Goal: Information Seeking & Learning: Learn about a topic

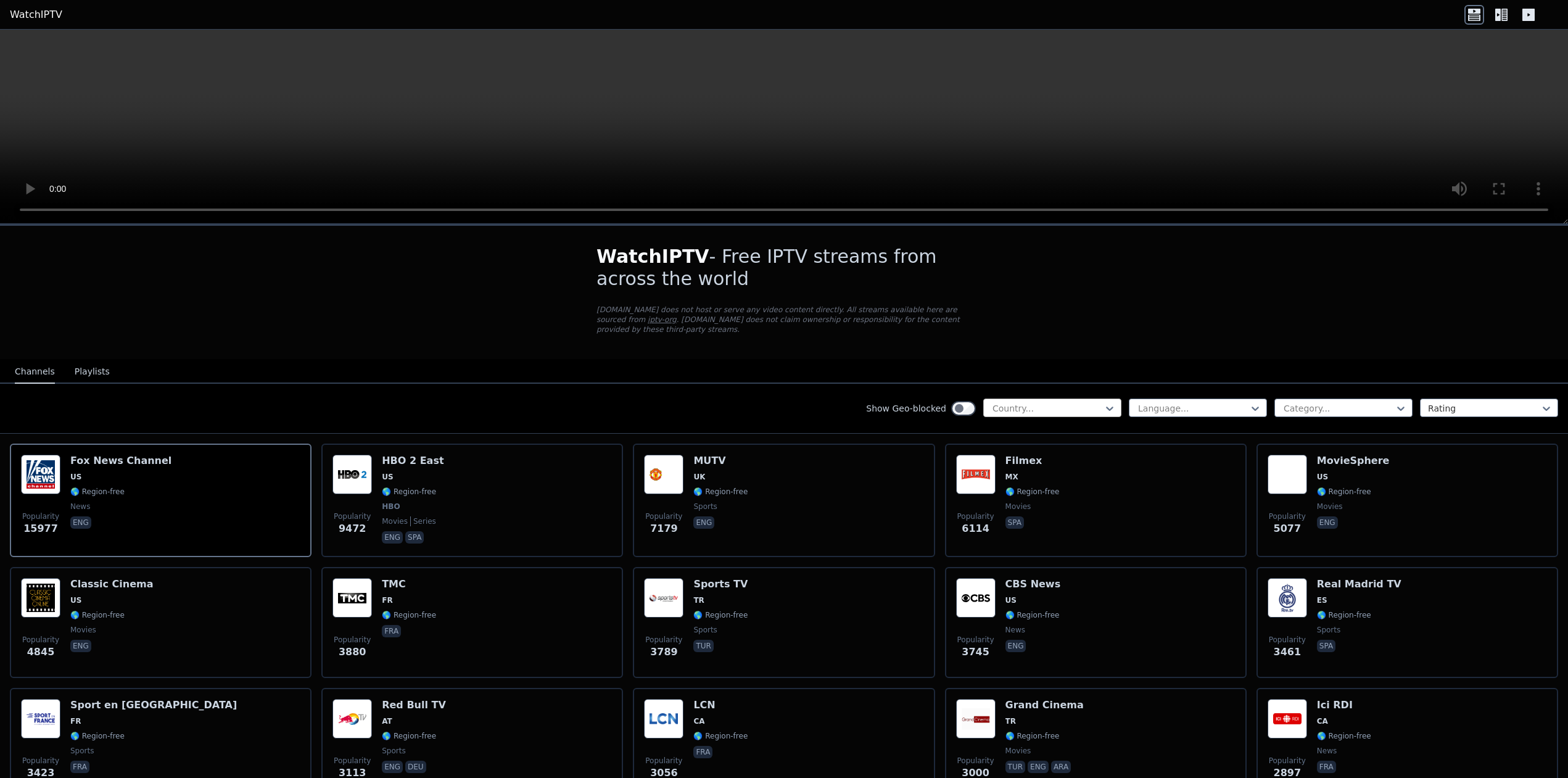
click at [1027, 402] on div at bounding box center [1047, 408] width 112 height 12
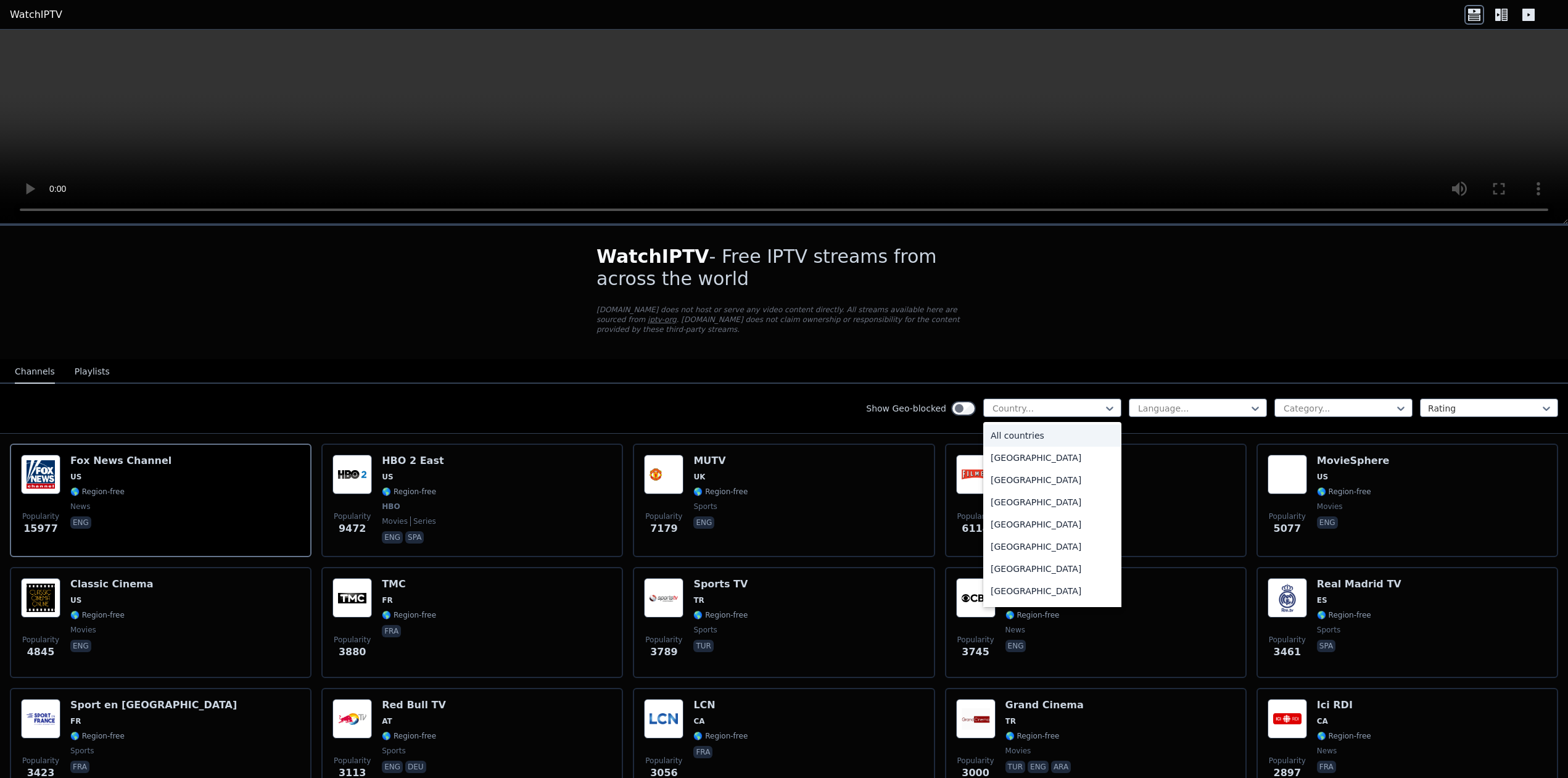
click at [1021, 424] on div "All countries" at bounding box center [1052, 435] width 138 height 22
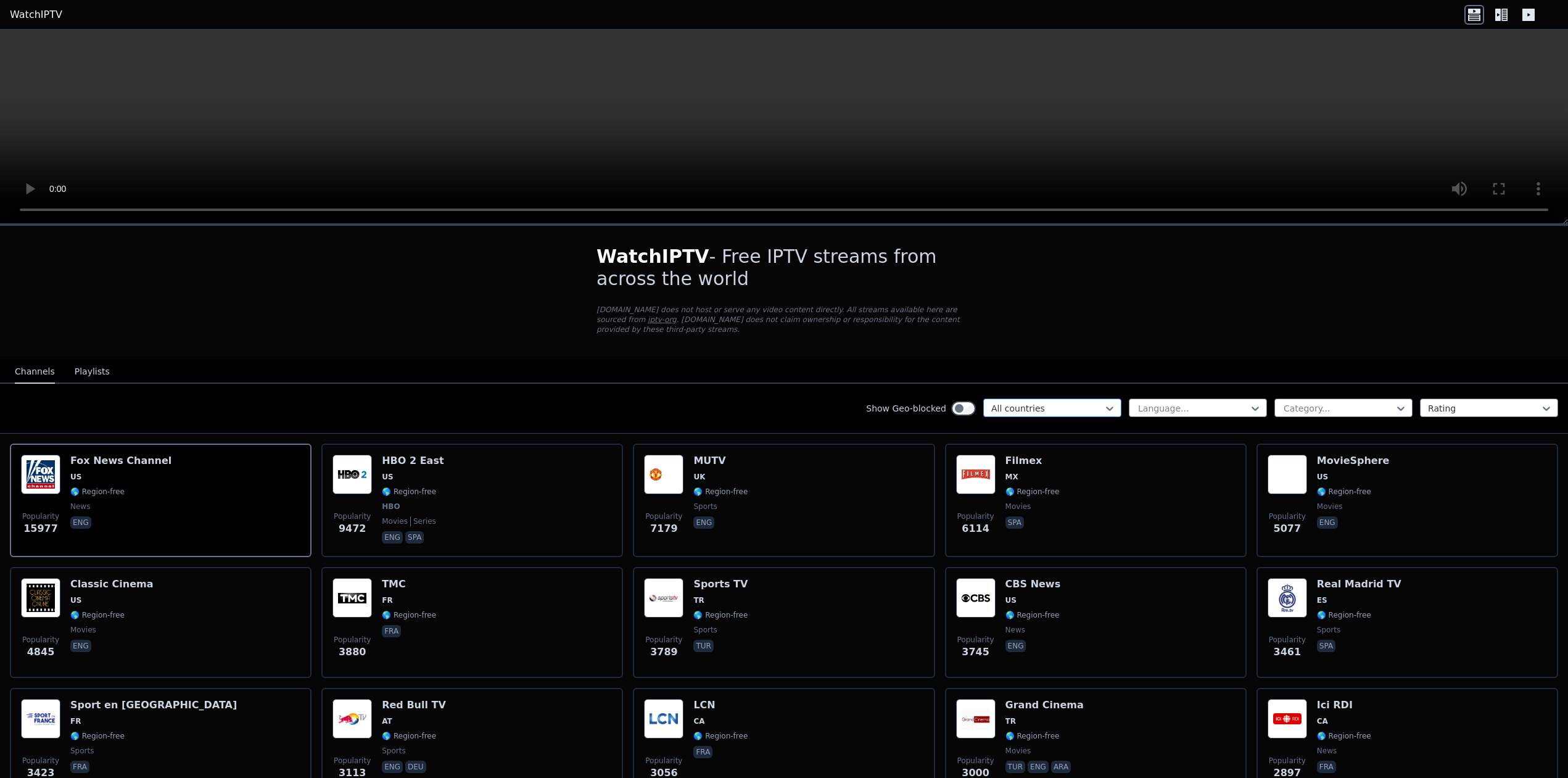
click at [1026, 402] on div at bounding box center [1047, 408] width 112 height 12
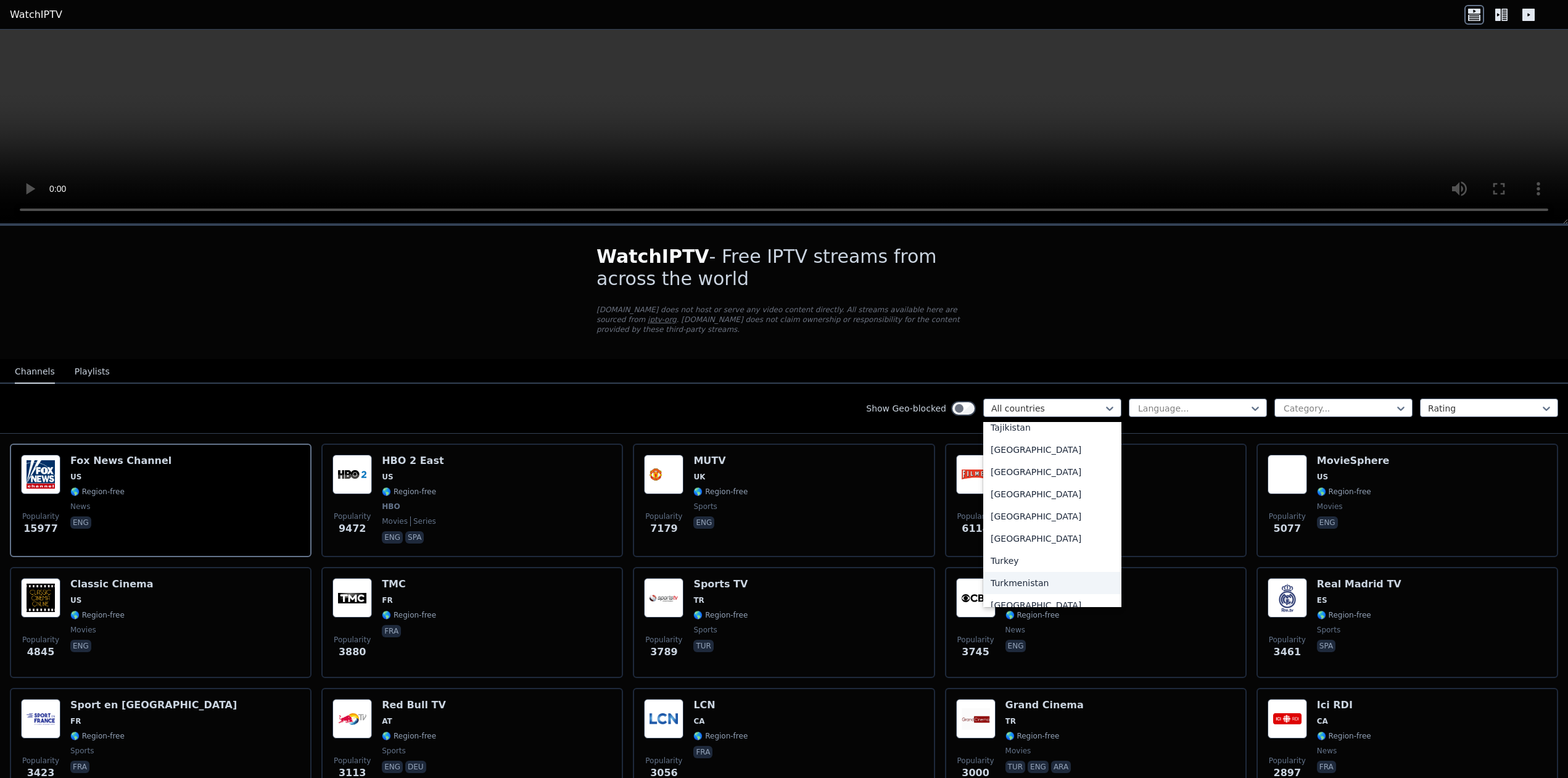
scroll to position [4230, 0]
click at [1021, 559] on div "[GEOGRAPHIC_DATA]" at bounding box center [1052, 570] width 138 height 22
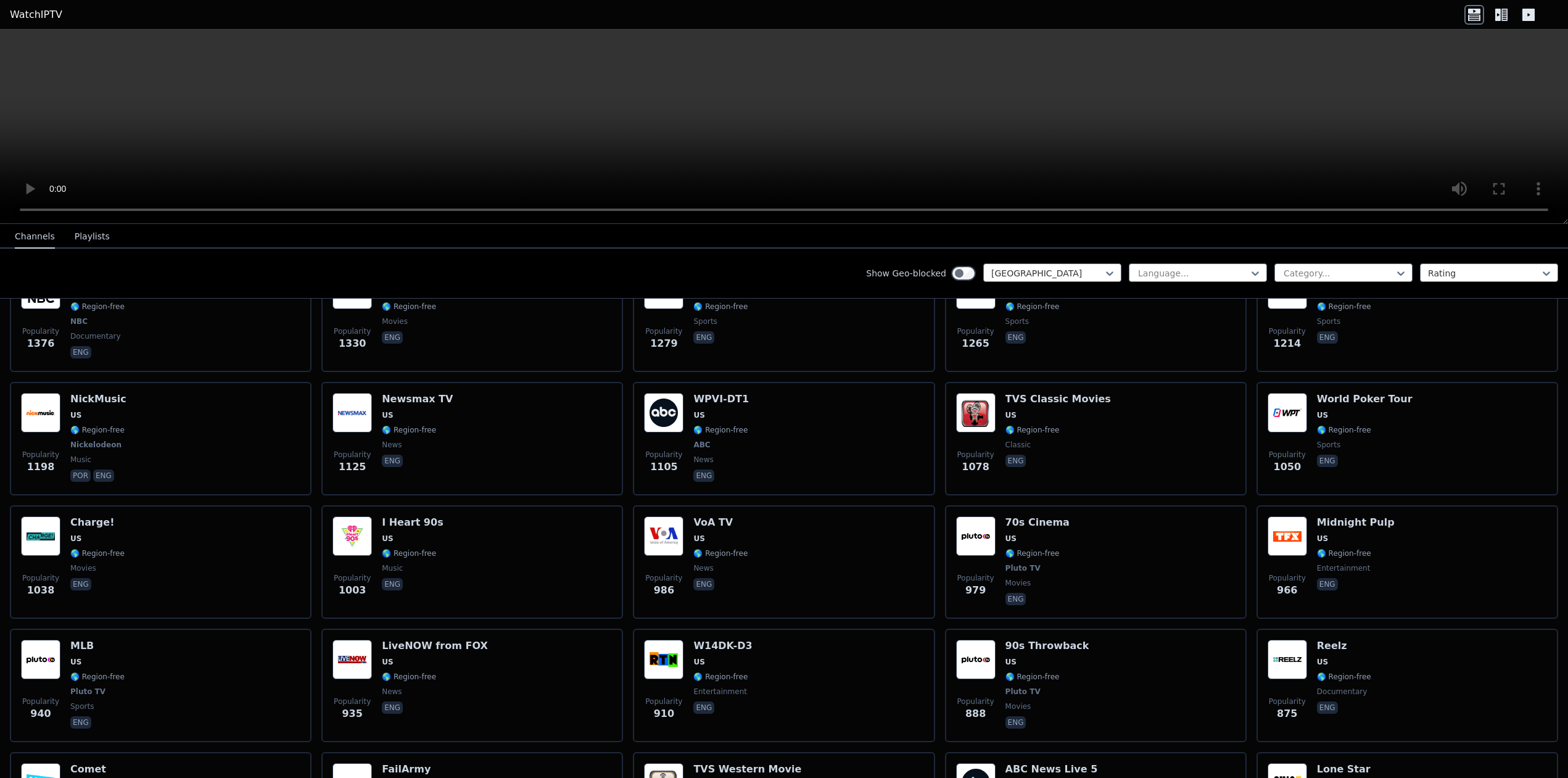
scroll to position [987, 0]
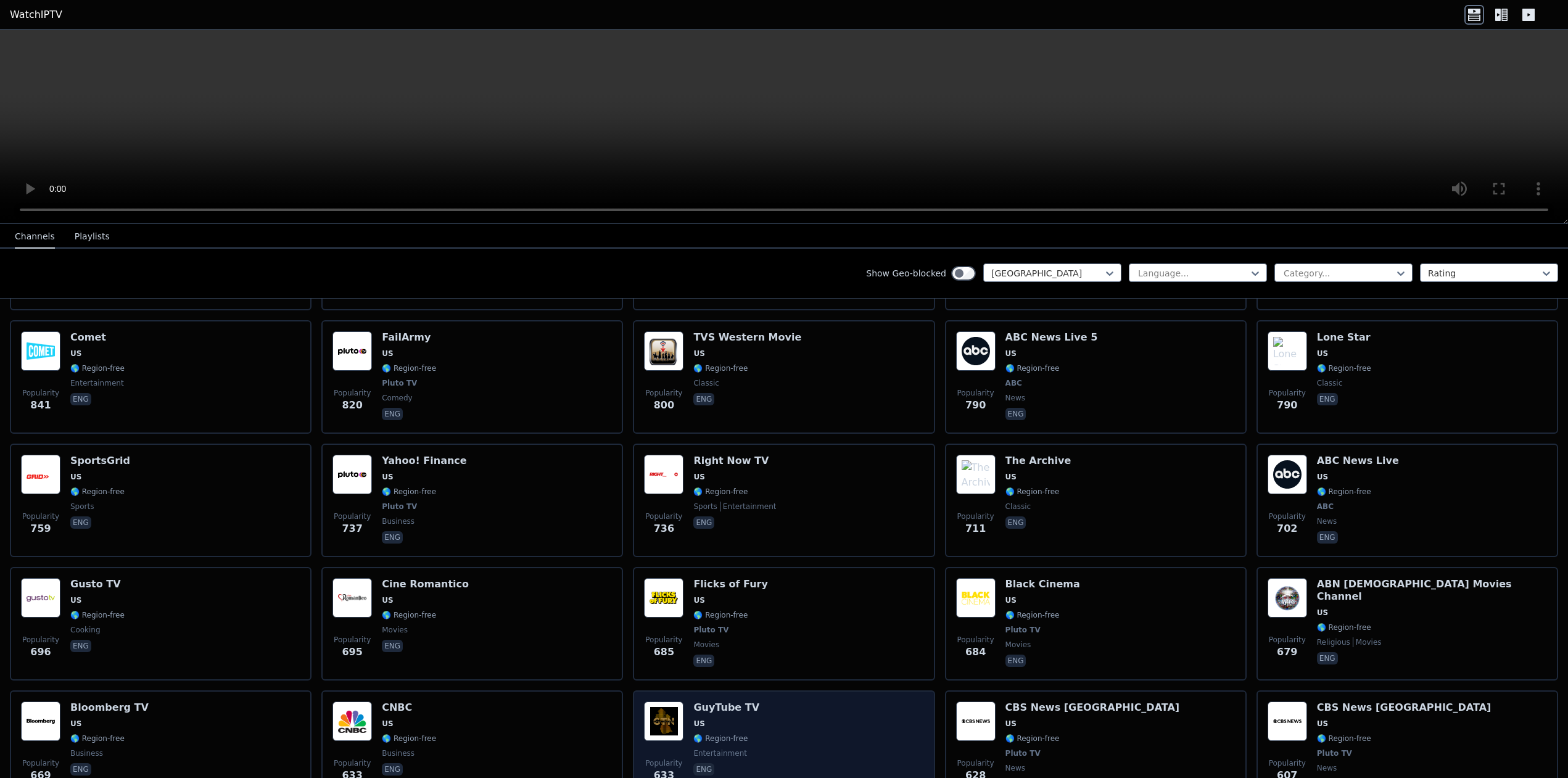
click at [693, 733] on span "🌎 Region-free" at bounding box center [720, 738] width 54 height 10
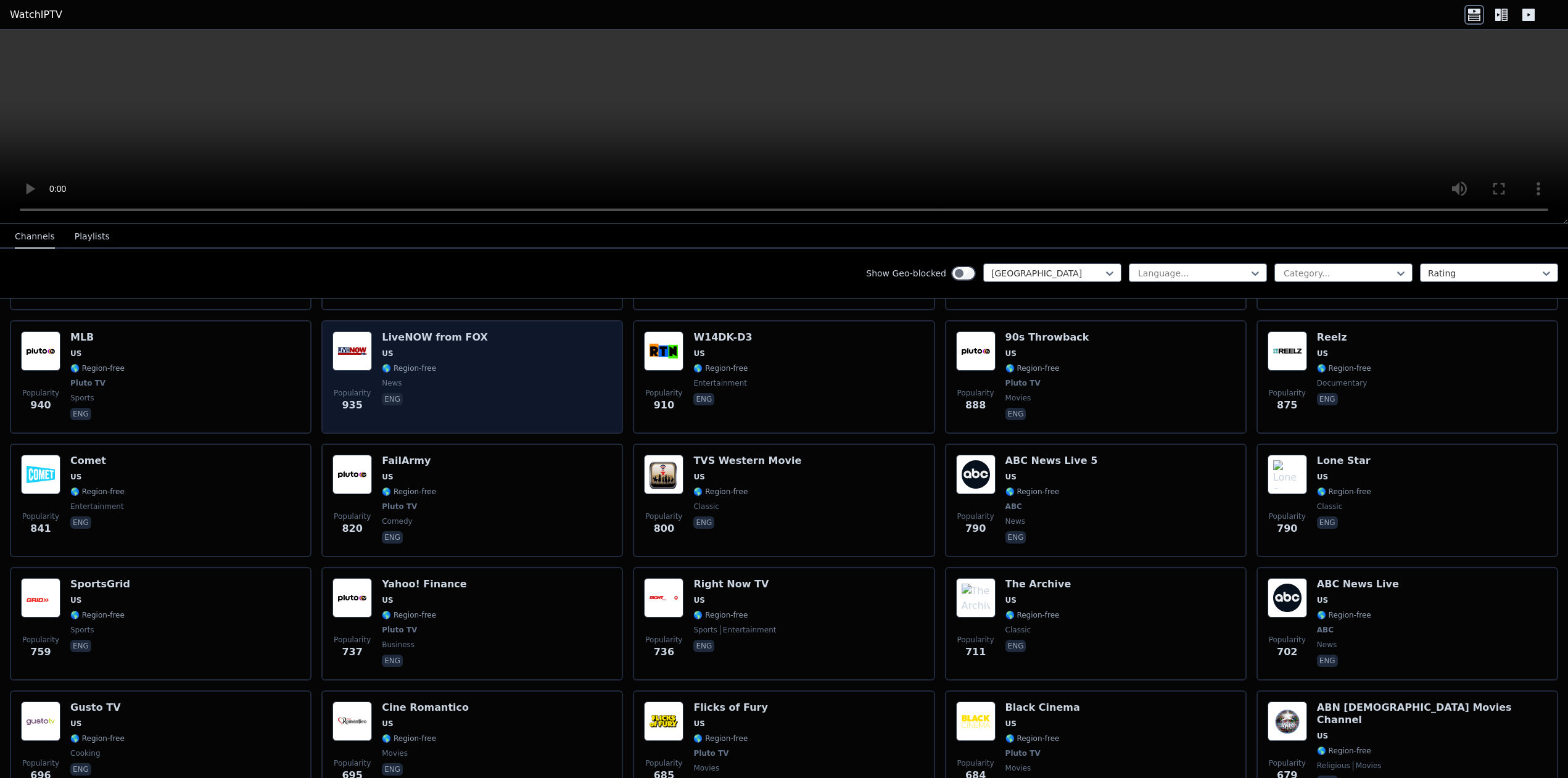
scroll to position [679, 0]
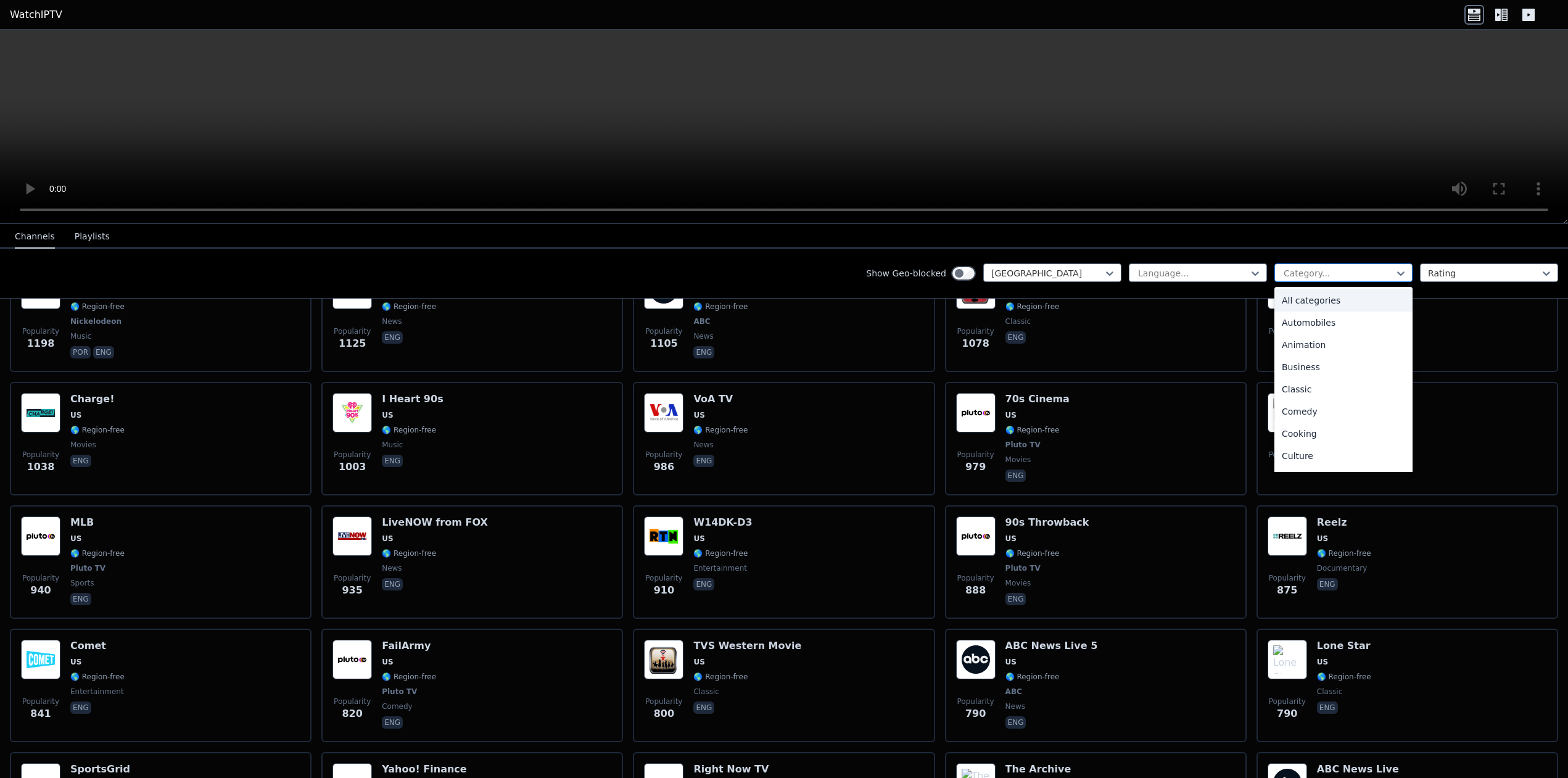
click at [1322, 273] on div at bounding box center [1338, 273] width 112 height 12
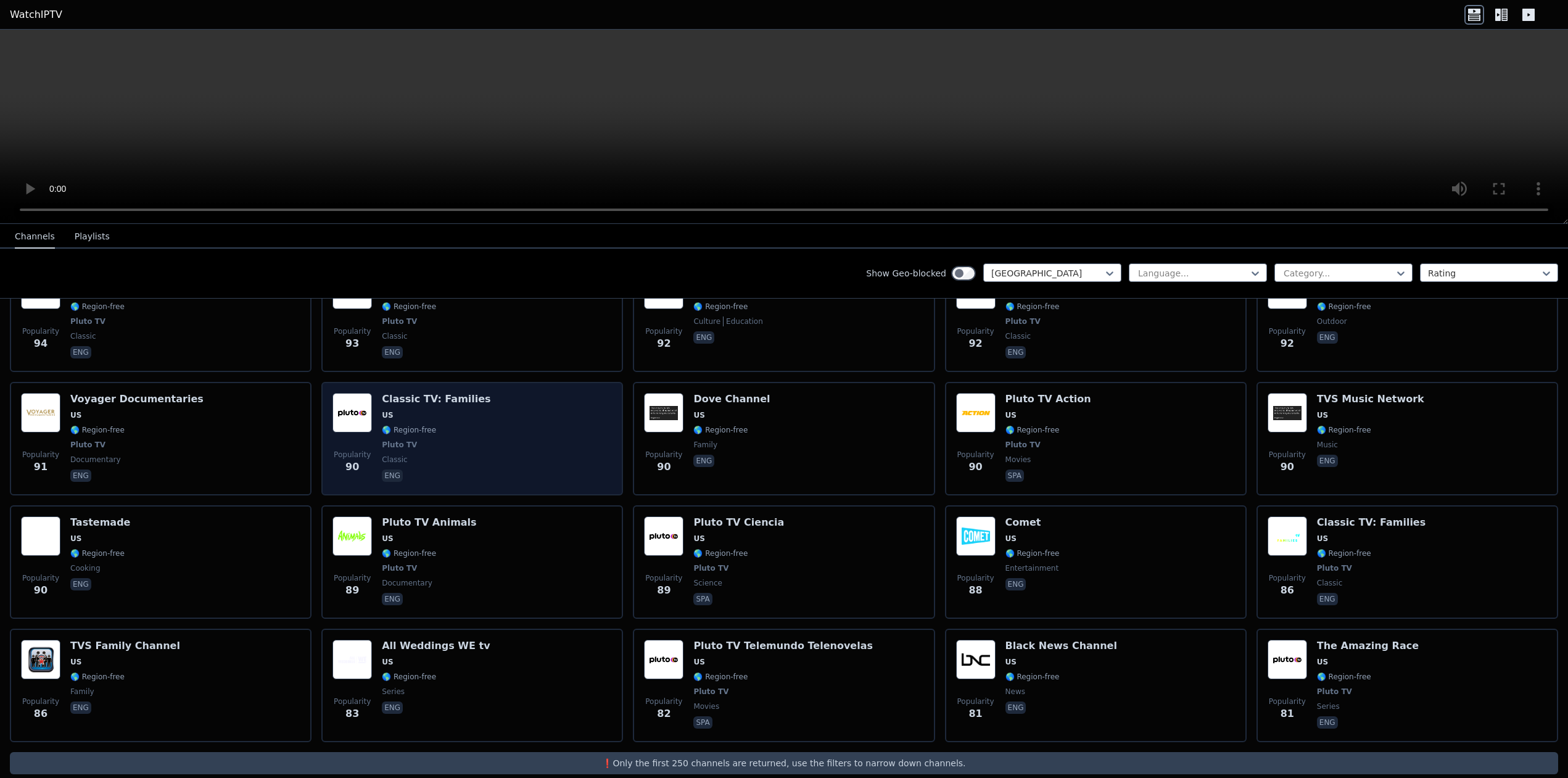
scroll to position [5866, 0]
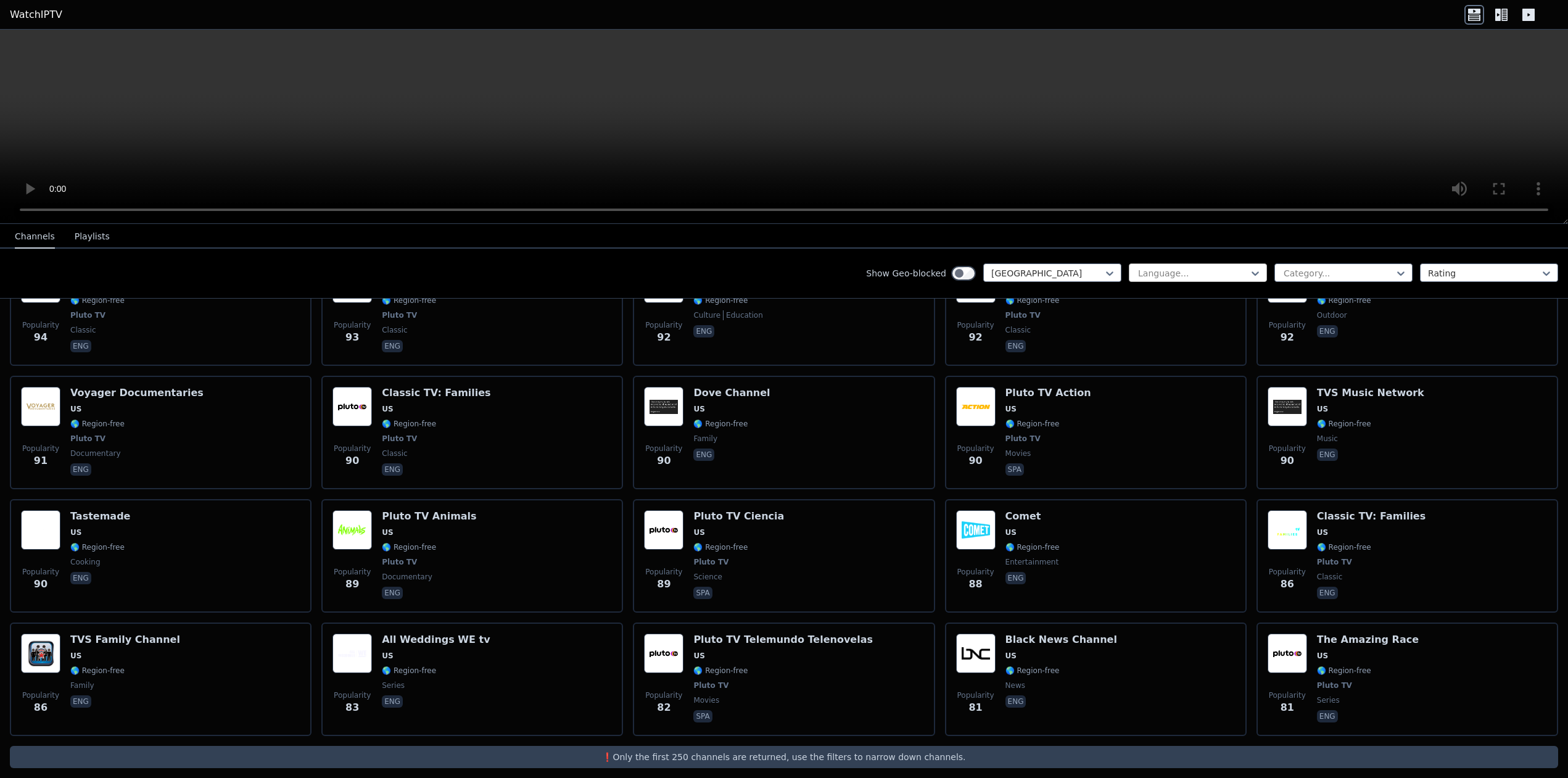
click at [1162, 278] on div at bounding box center [1192, 273] width 112 height 12
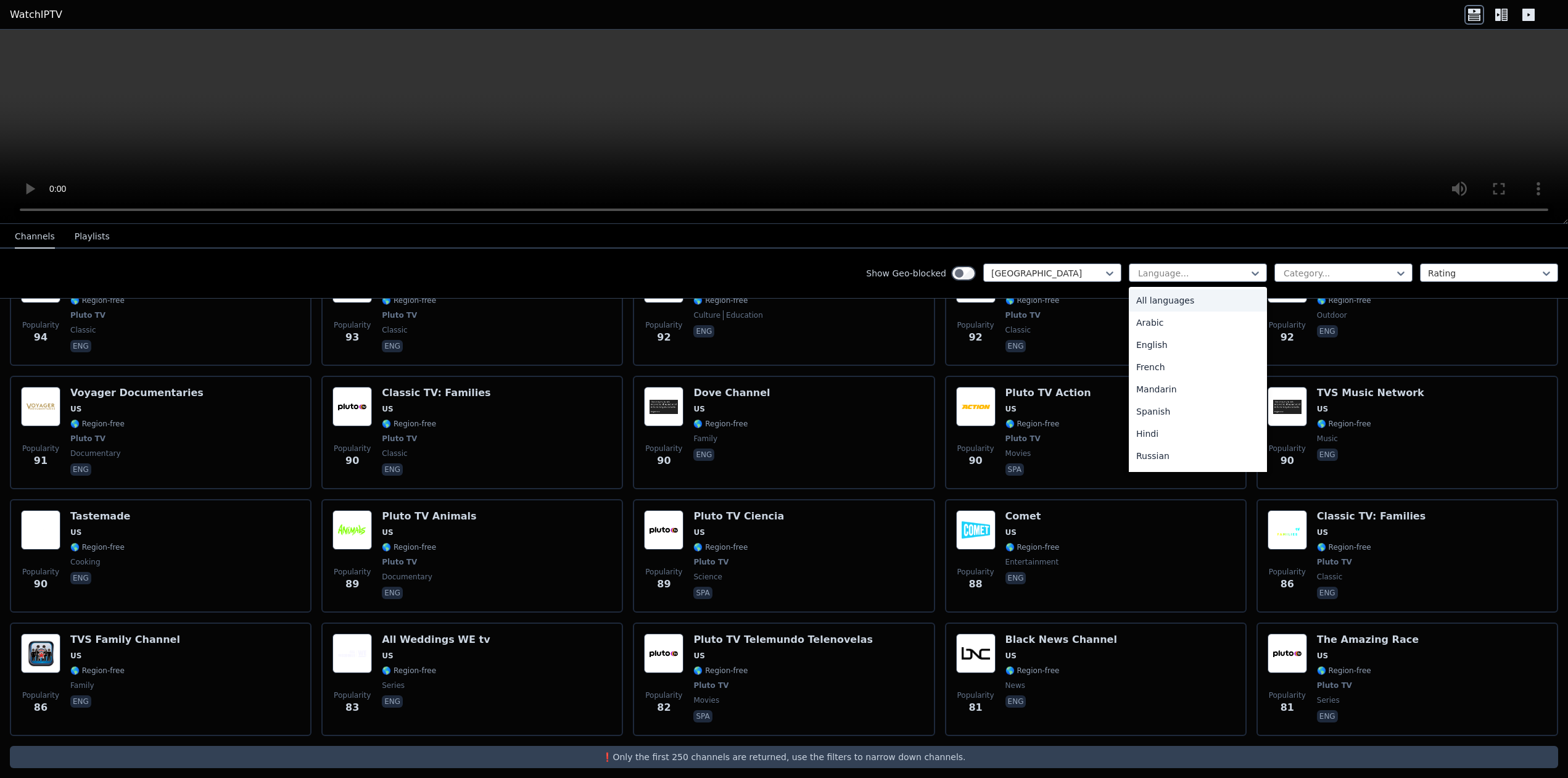
drag, startPoint x: 1168, startPoint y: 282, endPoint x: 1186, endPoint y: 292, distance: 20.6
click at [1168, 281] on div "22 results available. Use Up and Down to choose options, press Enter to select …" at bounding box center [1198, 273] width 138 height 19
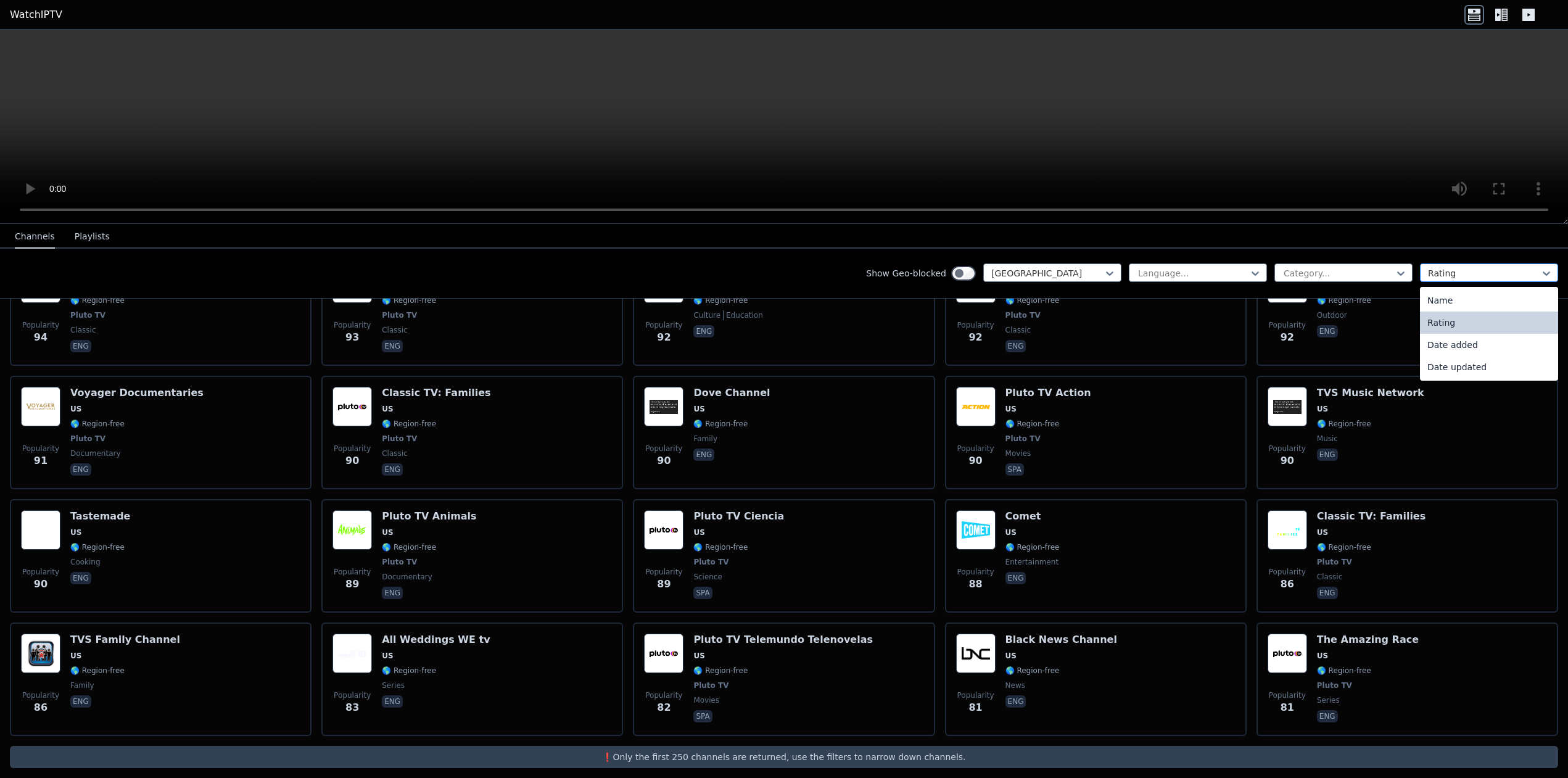
click at [1439, 273] on div at bounding box center [1484, 273] width 112 height 12
click at [1441, 296] on div "Name" at bounding box center [1489, 300] width 138 height 22
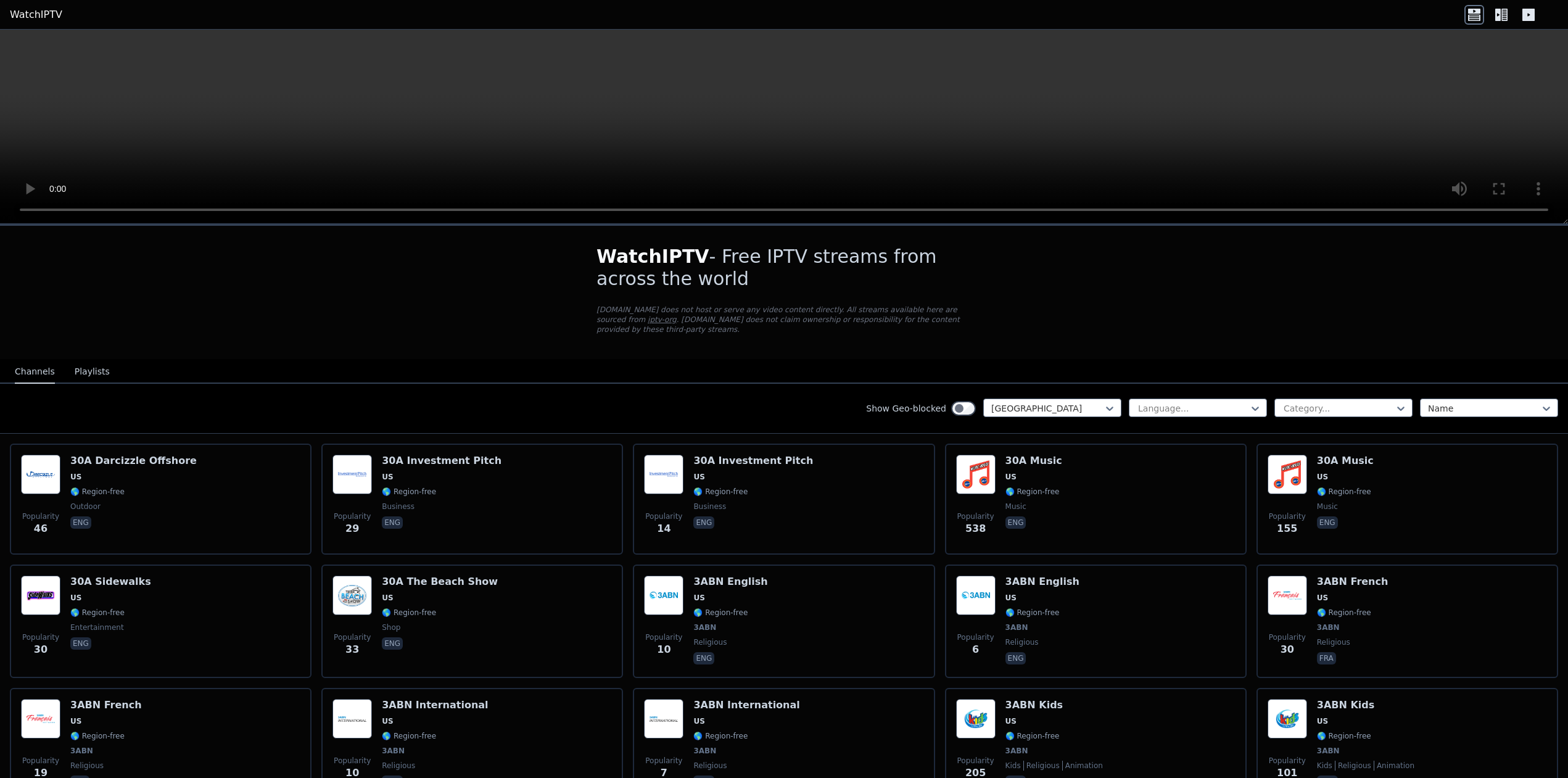
click at [1437, 387] on div "Show Geo-blocked [GEOGRAPHIC_DATA] Language... Category... Name" at bounding box center [784, 409] width 1568 height 50
click at [1439, 402] on div at bounding box center [1484, 408] width 112 height 12
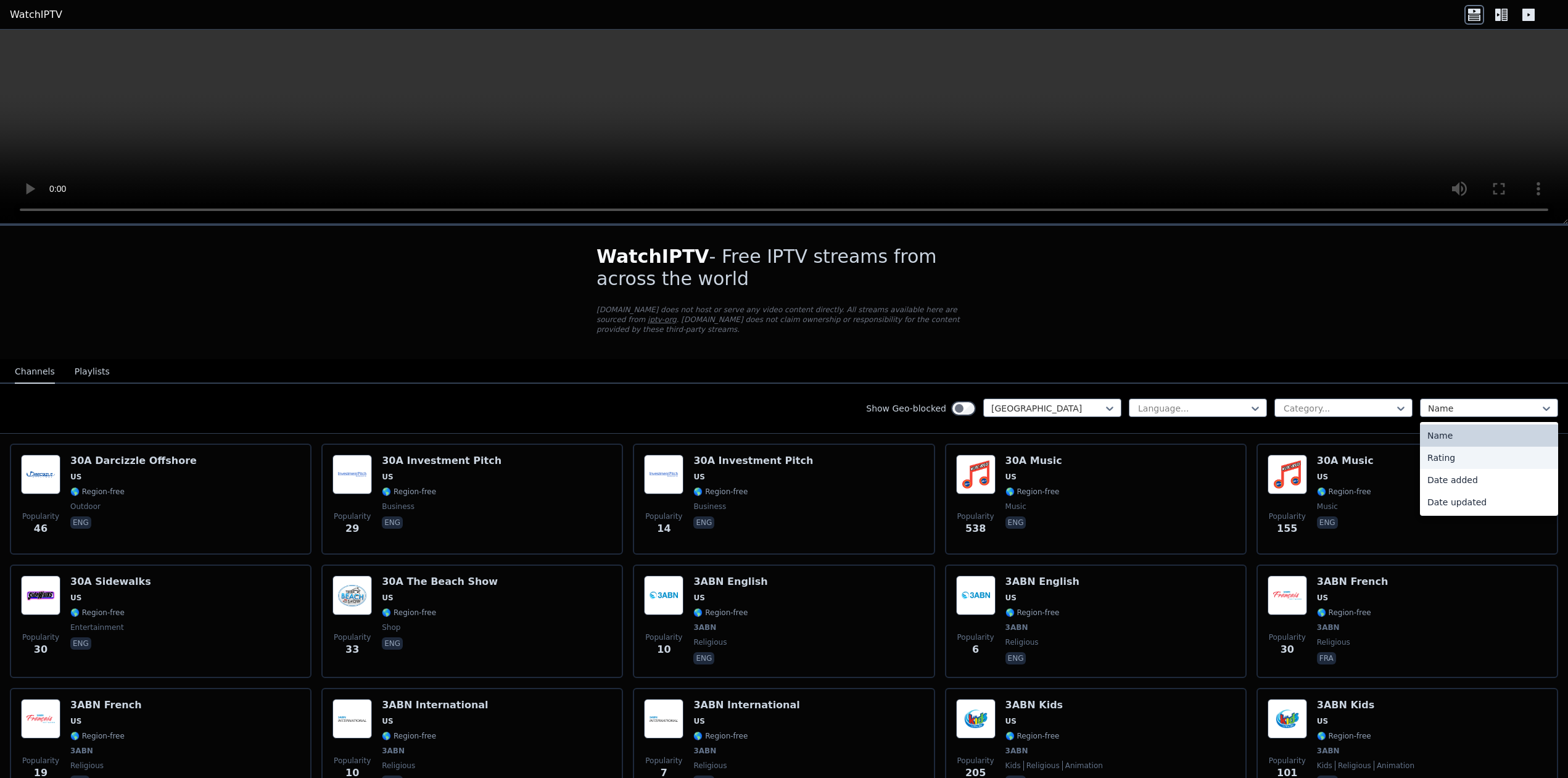
click at [1444, 447] on div "Rating" at bounding box center [1489, 457] width 138 height 22
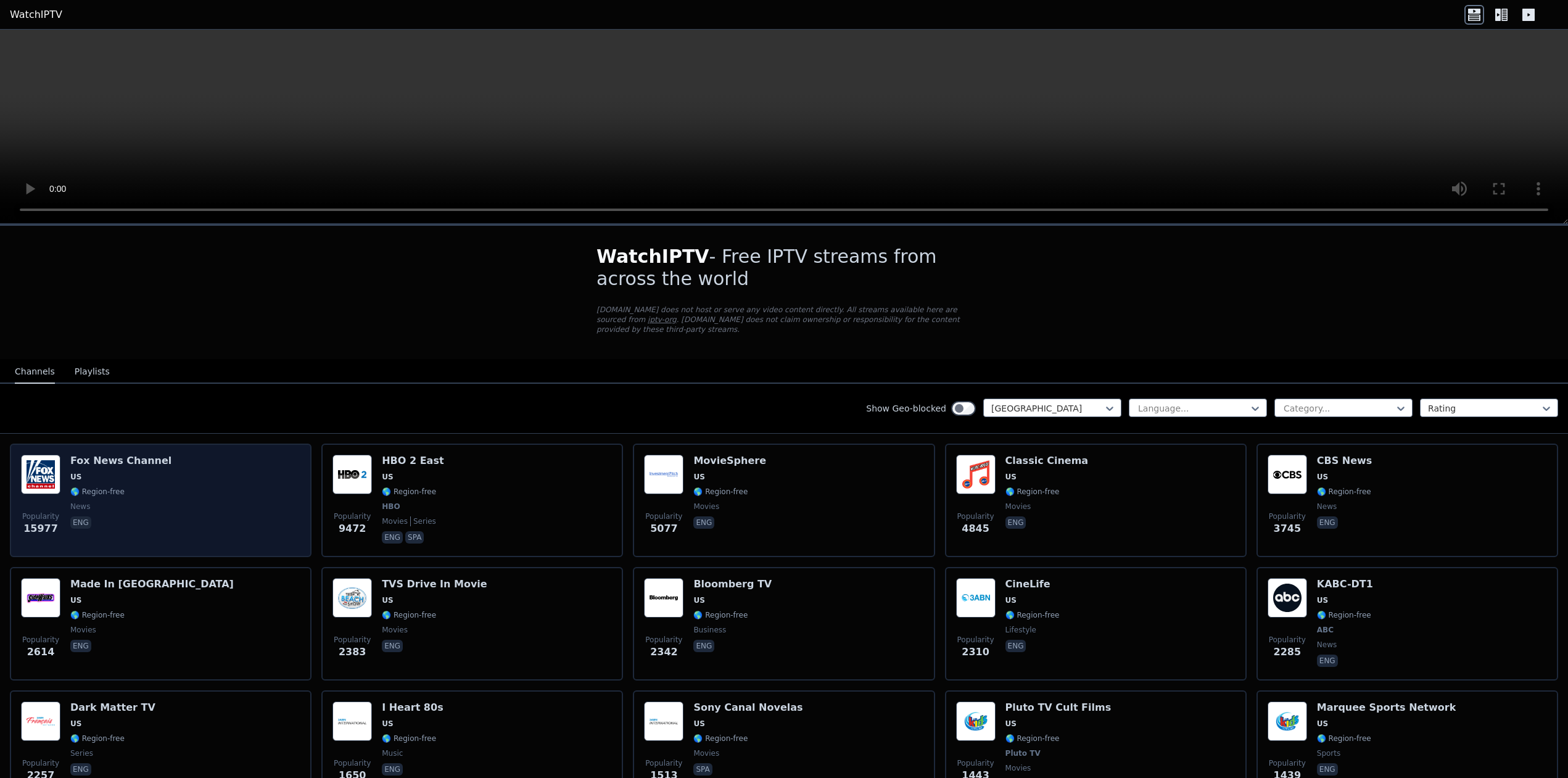
click at [157, 496] on div "Popularity 15977 [PERSON_NAME] US 🌎 Region-free news eng" at bounding box center [161, 500] width 280 height 91
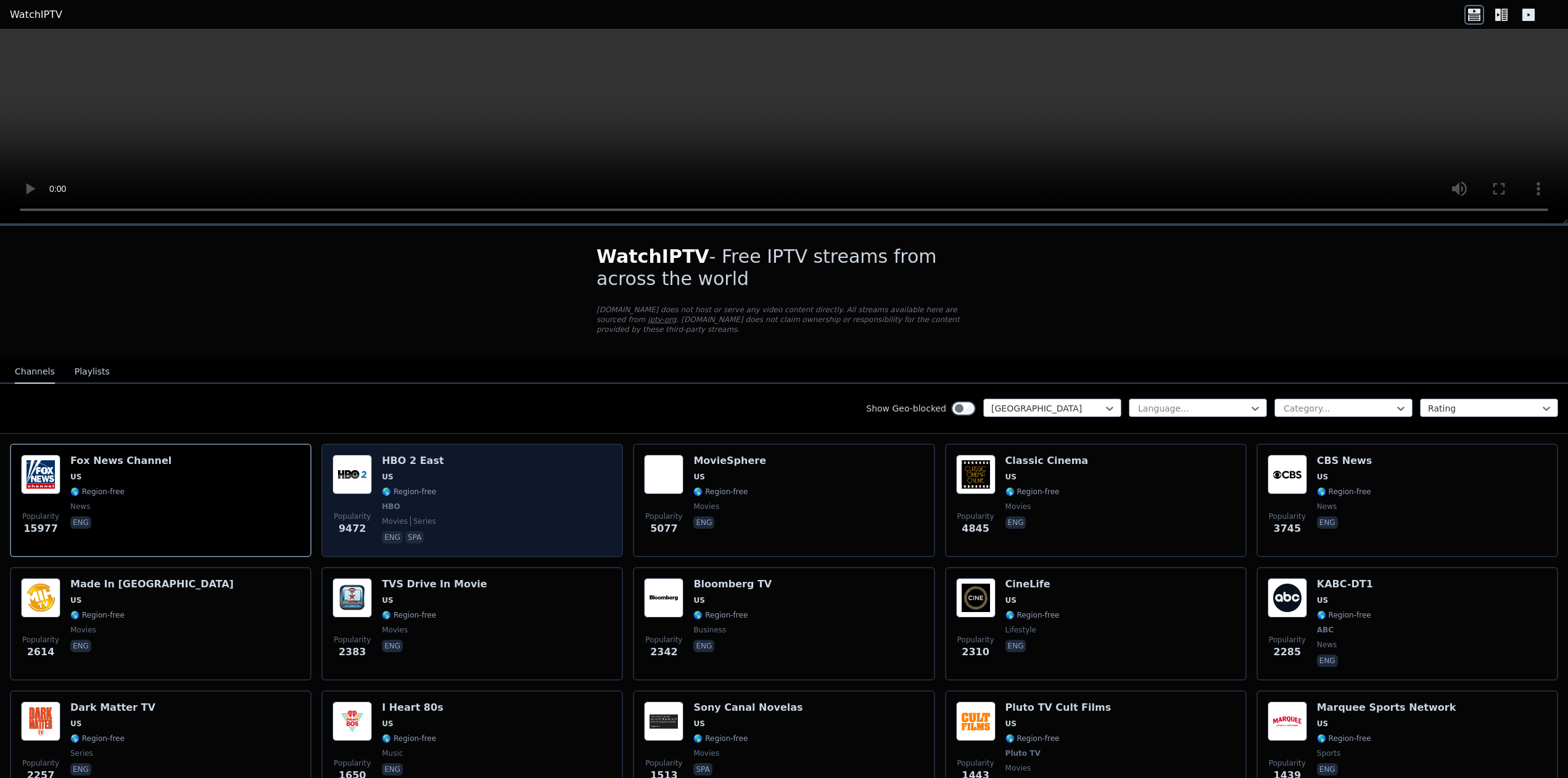
click at [436, 509] on div "Popularity 9472 HBO 2 East US 🌎 Region-free HBO movies series eng spa" at bounding box center [472, 500] width 280 height 91
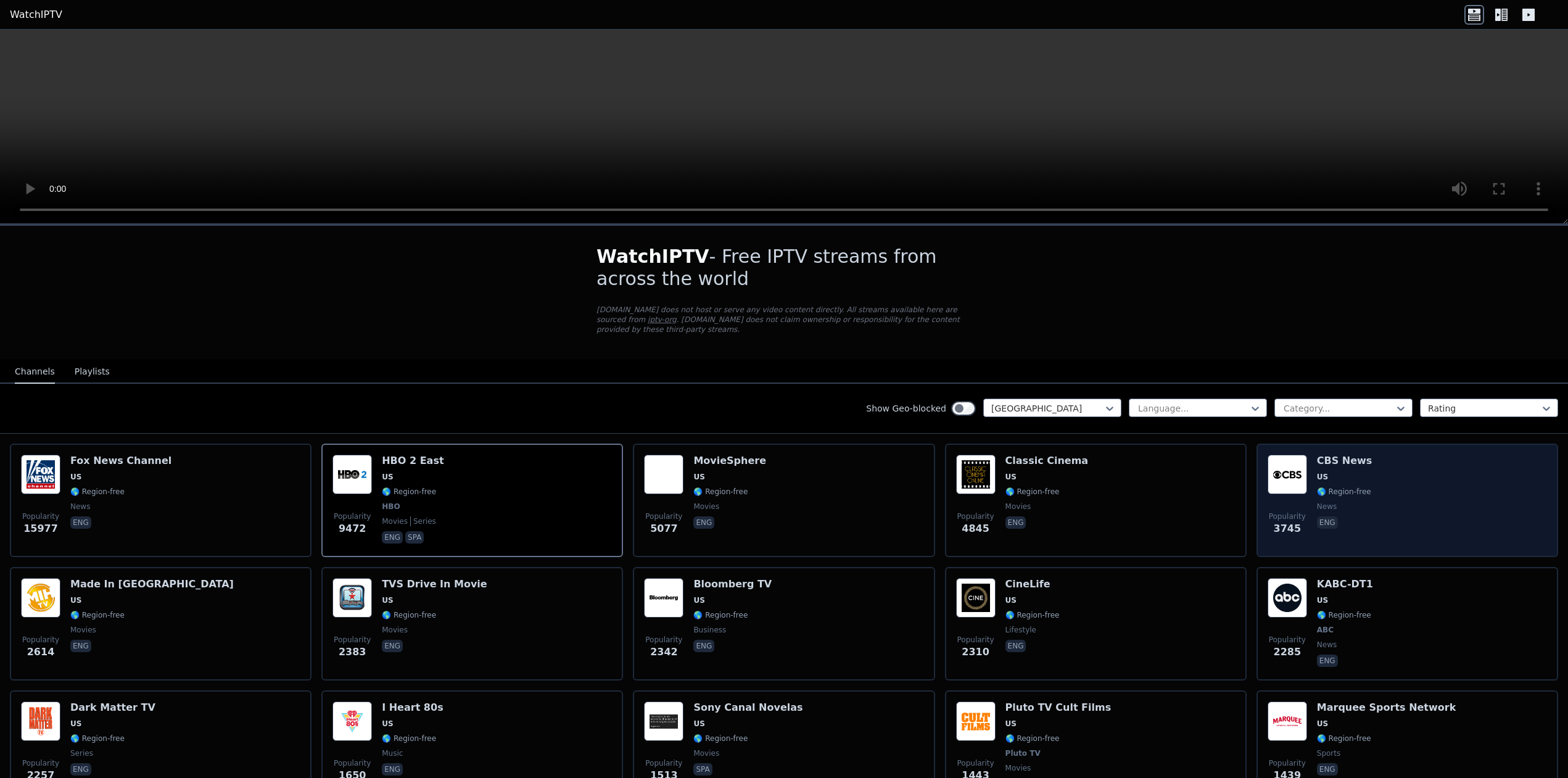
click at [1319, 490] on div "CBS News US 🌎 Region-free news eng" at bounding box center [1344, 500] width 56 height 91
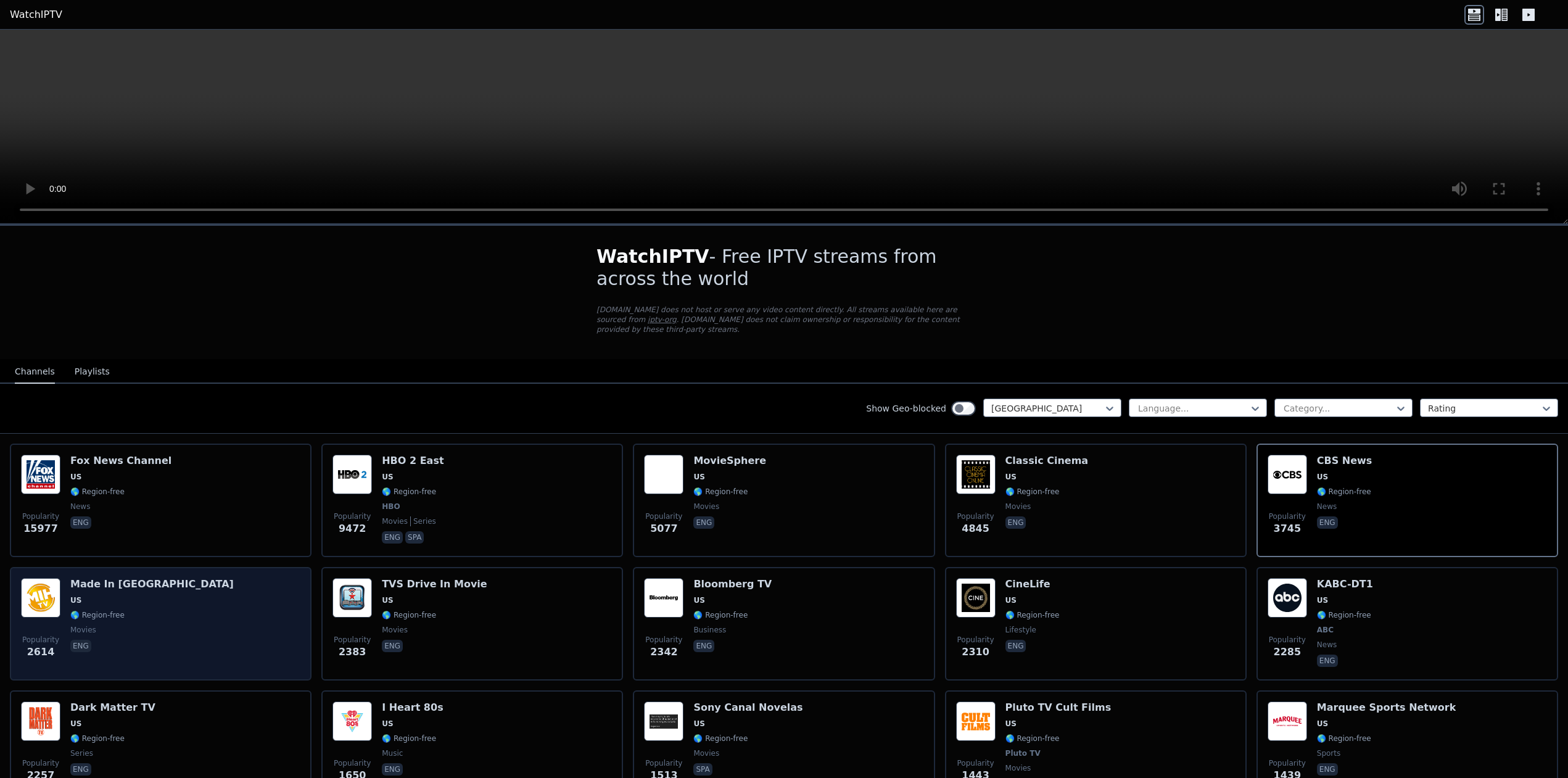
click at [187, 612] on div "Popularity 2614 Made In [GEOGRAPHIC_DATA] [GEOGRAPHIC_DATA] 🌎 Region-free movie…" at bounding box center [161, 623] width 280 height 91
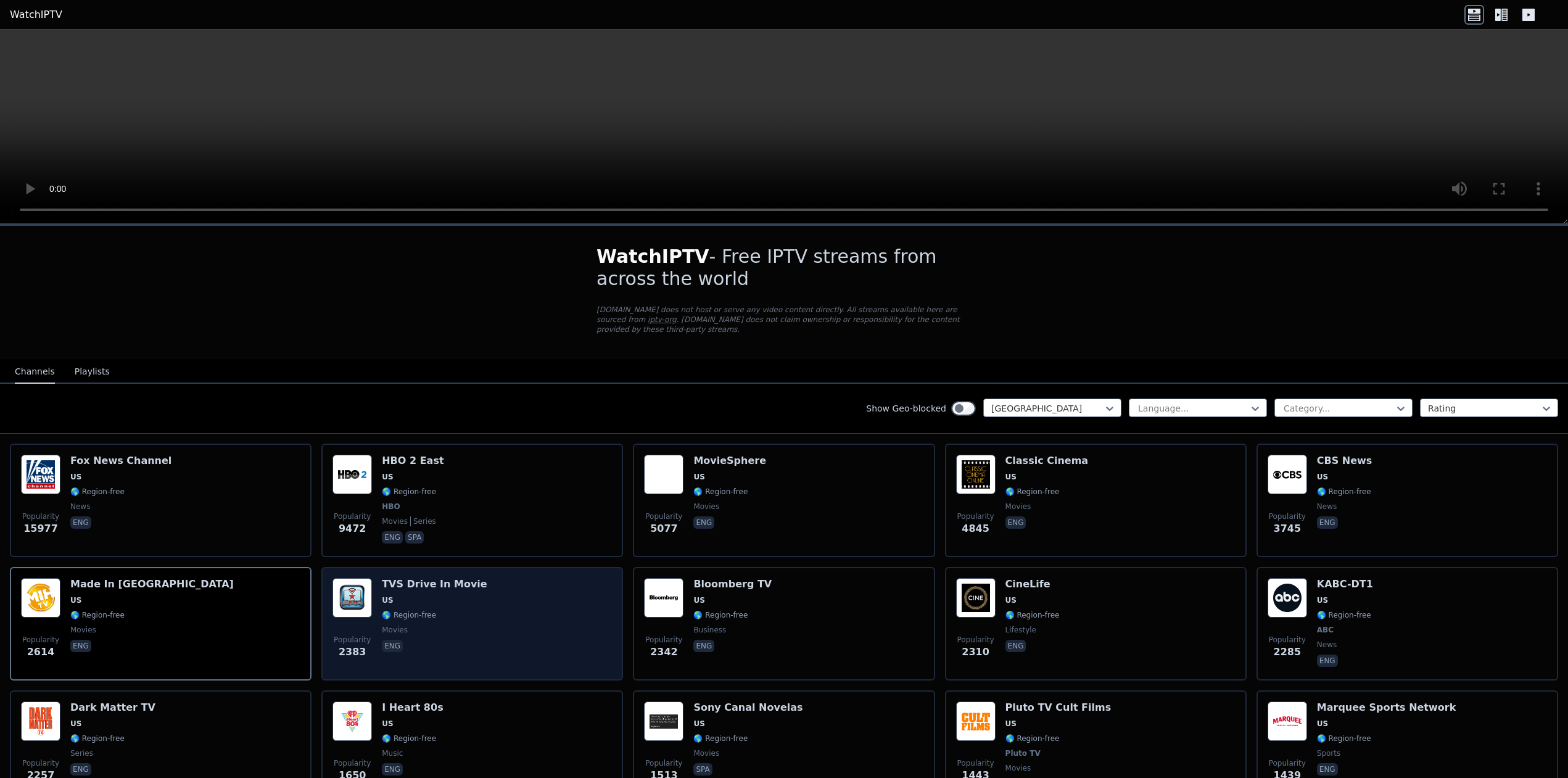
click at [382, 625] on span "movies" at bounding box center [395, 630] width 26 height 10
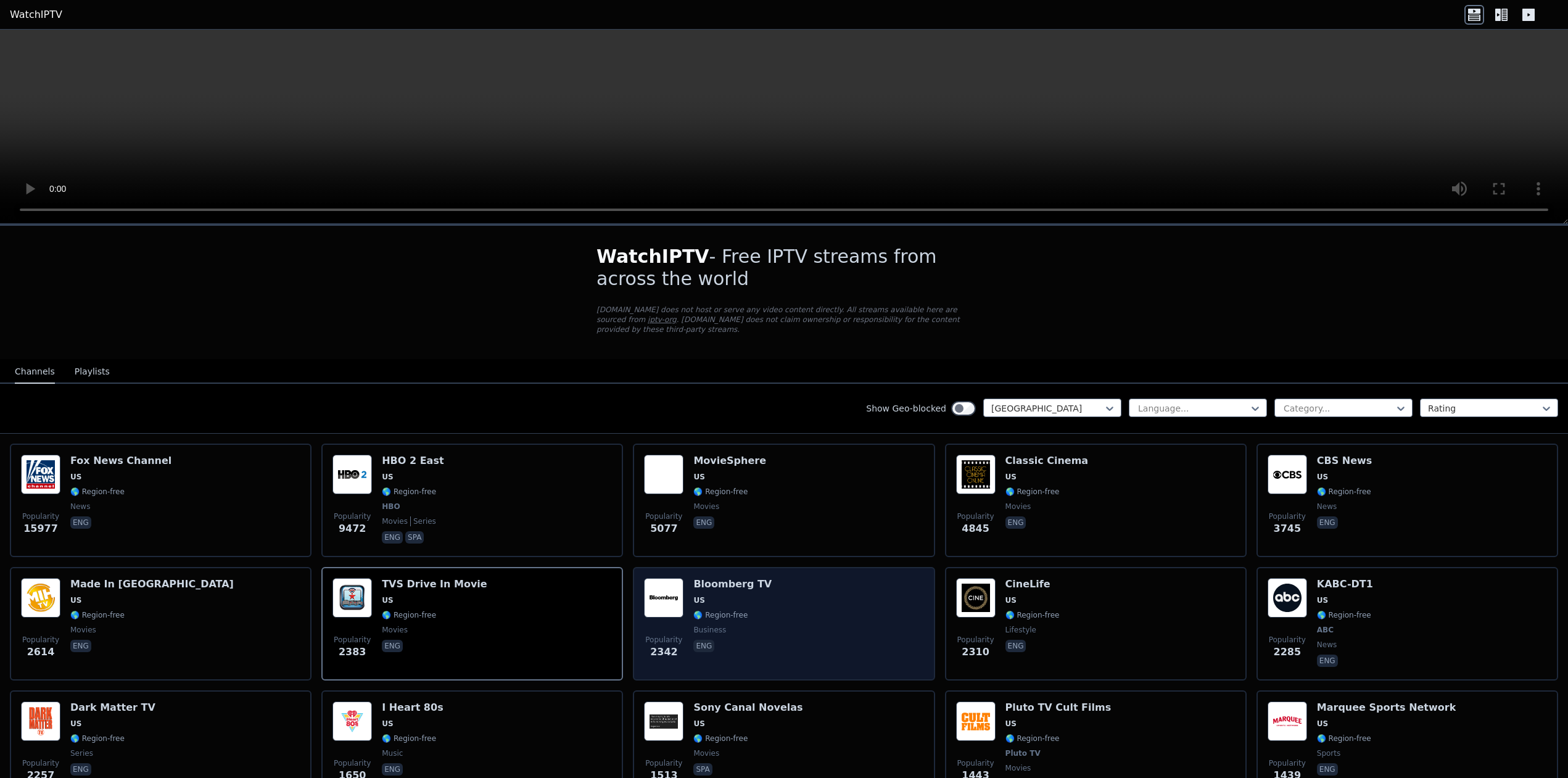
click at [716, 611] on div "Bloomberg TV US 🌎 Region-free business eng" at bounding box center [733, 623] width 78 height 91
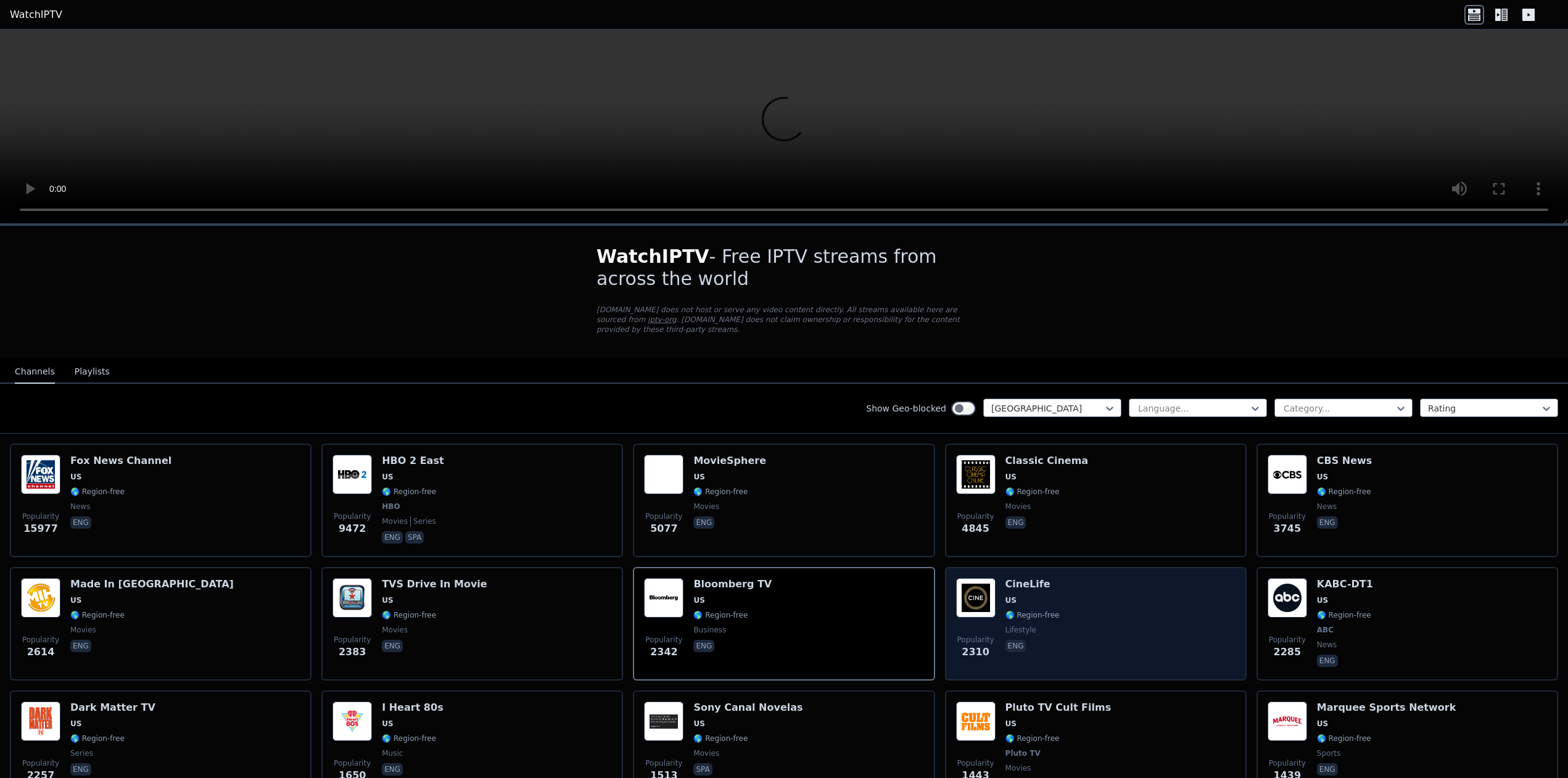
click at [1036, 610] on span "🌎 Region-free" at bounding box center [1033, 615] width 54 height 10
